Goal: Information Seeking & Learning: Learn about a topic

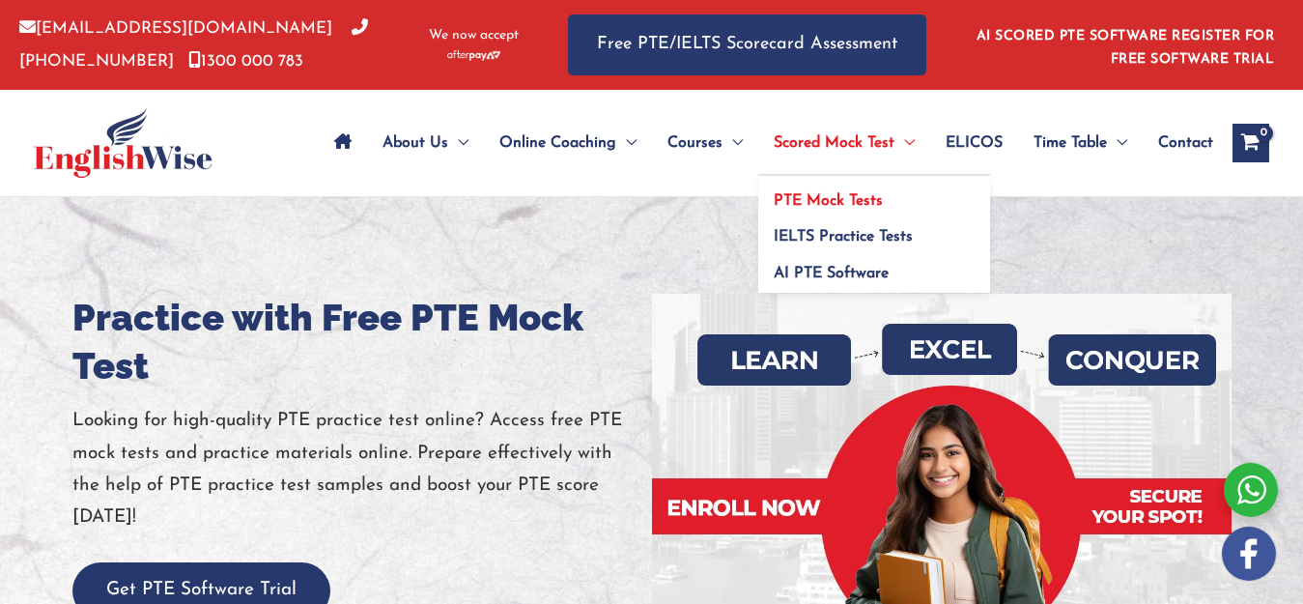
click at [852, 195] on span "PTE Mock Tests" at bounding box center [828, 200] width 109 height 15
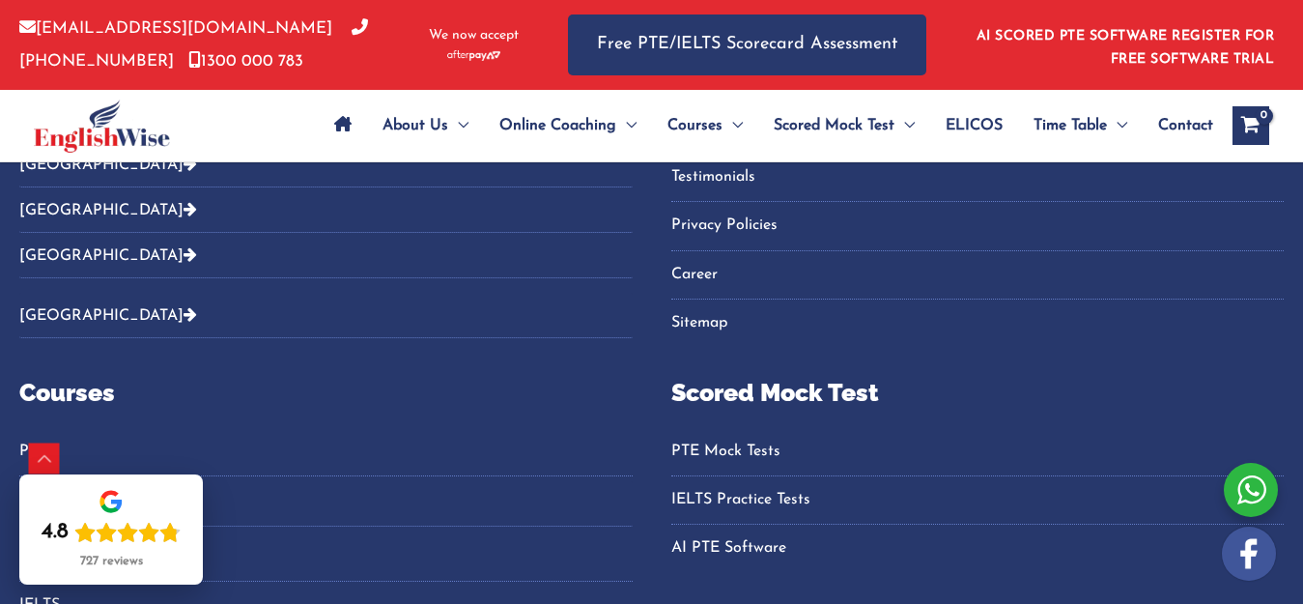
click at [1116, 436] on link "PTE Mock Tests" at bounding box center [977, 452] width 613 height 32
click at [1115, 436] on link "PTE Mock Tests" at bounding box center [977, 452] width 613 height 32
click at [1105, 436] on link "PTE Mock Tests" at bounding box center [977, 452] width 613 height 32
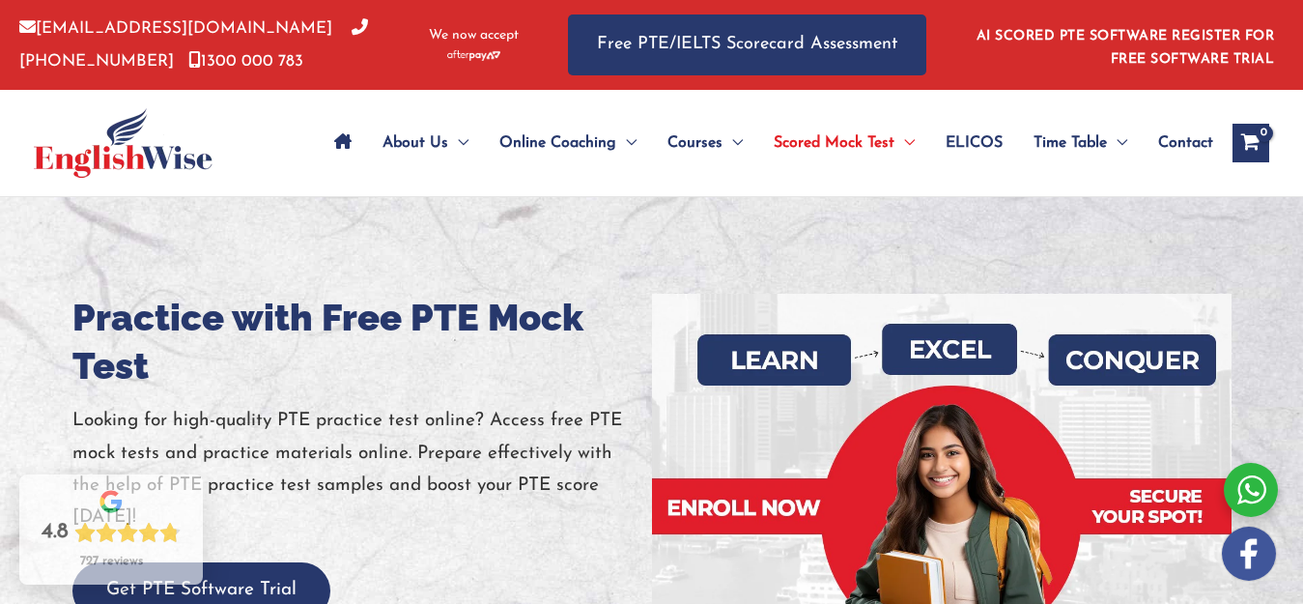
scroll to position [77, 0]
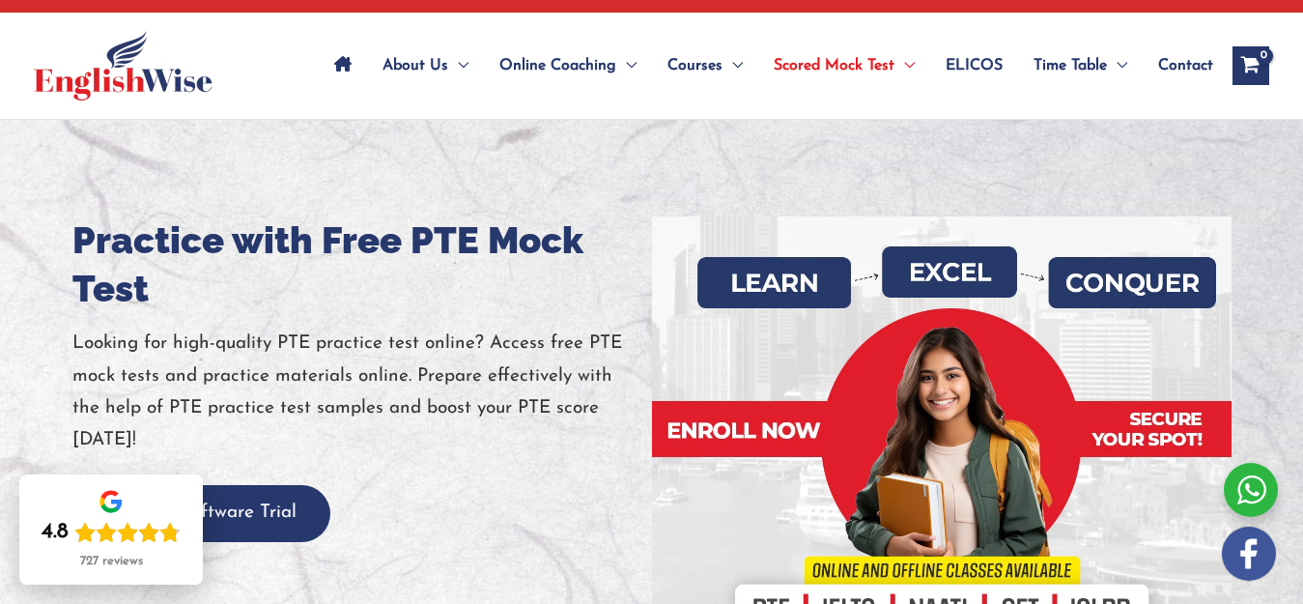
click at [36, 349] on div at bounding box center [651, 434] width 1303 height 628
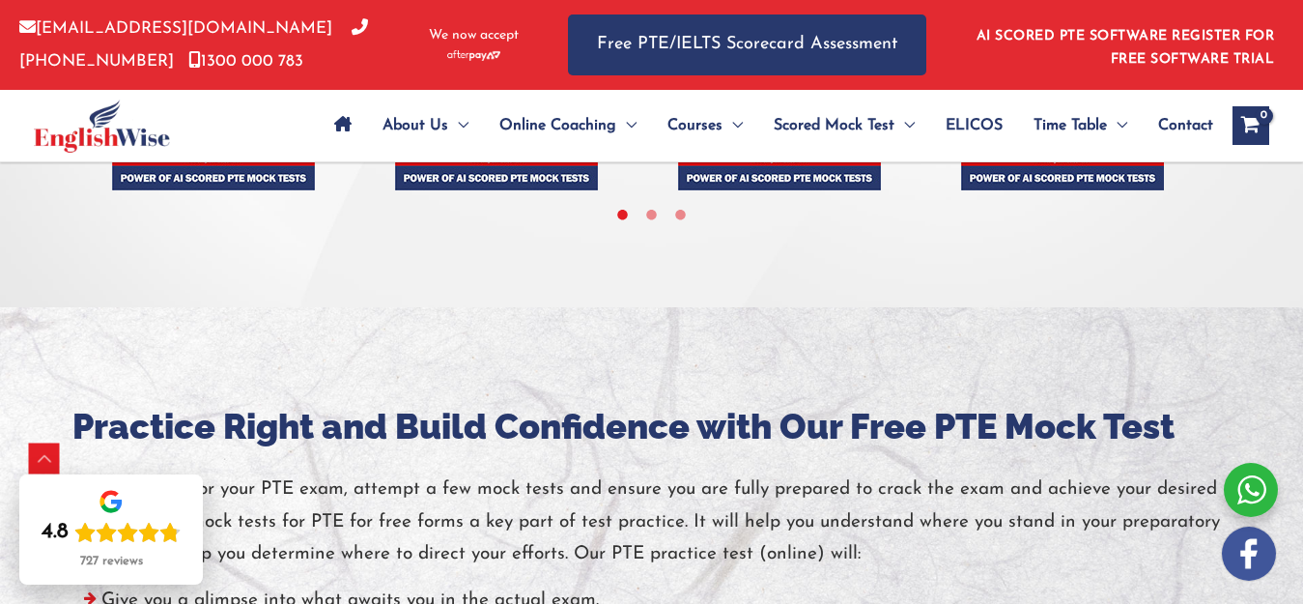
scroll to position [5718, 0]
